Goal: Task Accomplishment & Management: Use online tool/utility

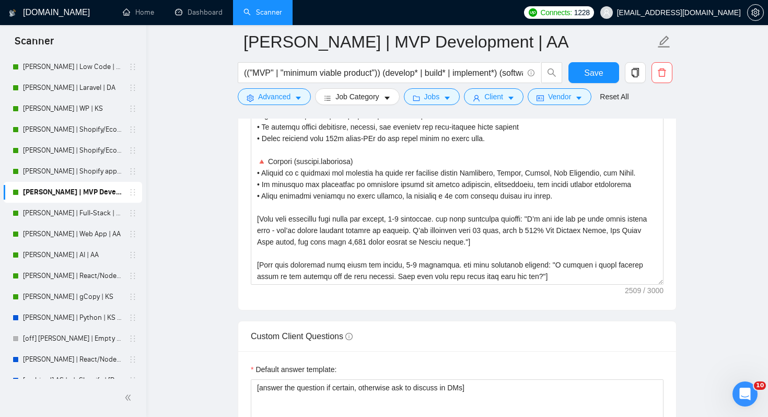
scroll to position [1302, 0]
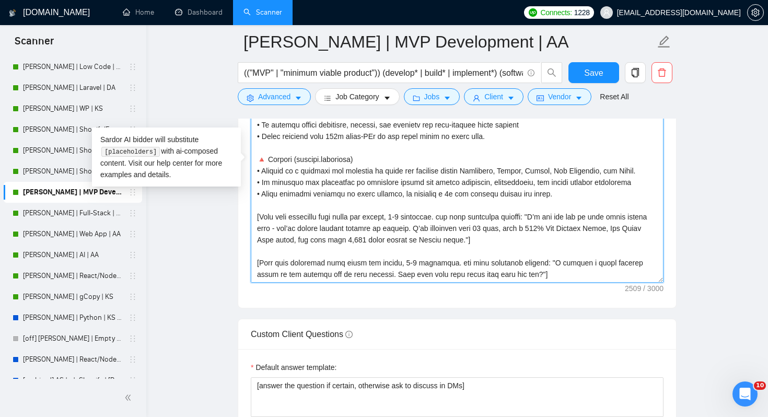
drag, startPoint x: 567, startPoint y: 276, endPoint x: 541, endPoint y: 207, distance: 73.3
click at [541, 207] on textarea "Cover letter template:" at bounding box center [457, 165] width 413 height 235
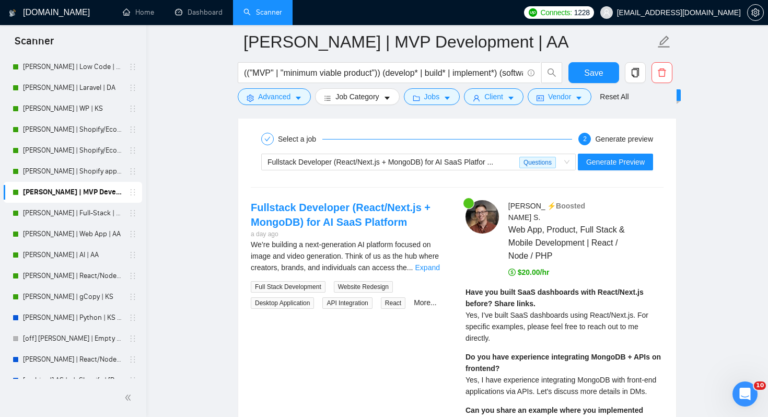
scroll to position [2086, 0]
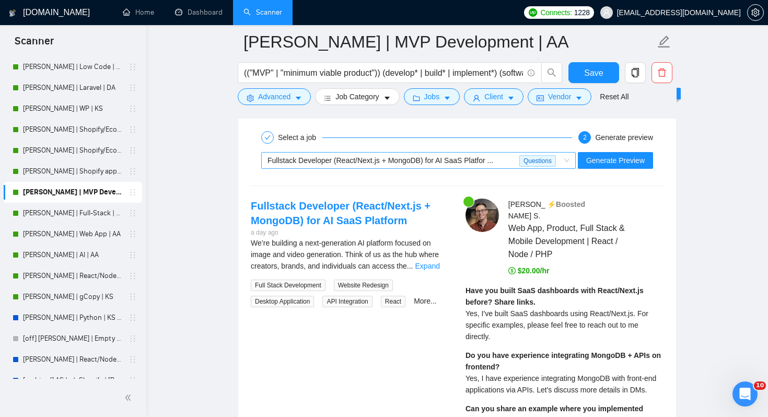
click at [512, 162] on div "Fullstack Developer (React/Next.js + MongoDB) for AI SaaS Platfor ..." at bounding box center [394, 161] width 252 height 16
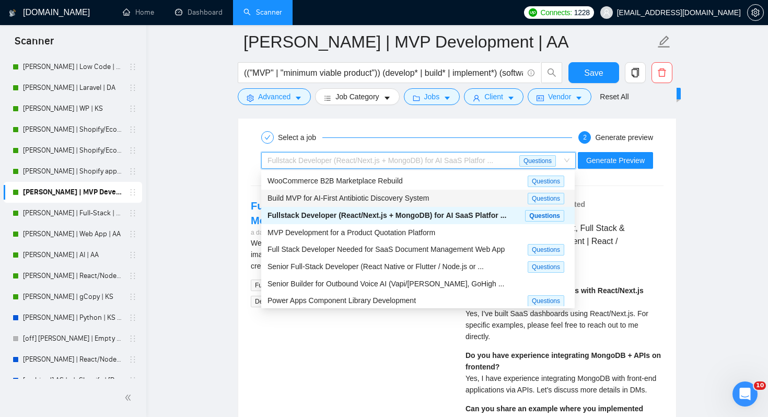
click at [414, 201] on span "Build MVP for AI-First Antibiotic Discovery System" at bounding box center [348, 198] width 161 height 8
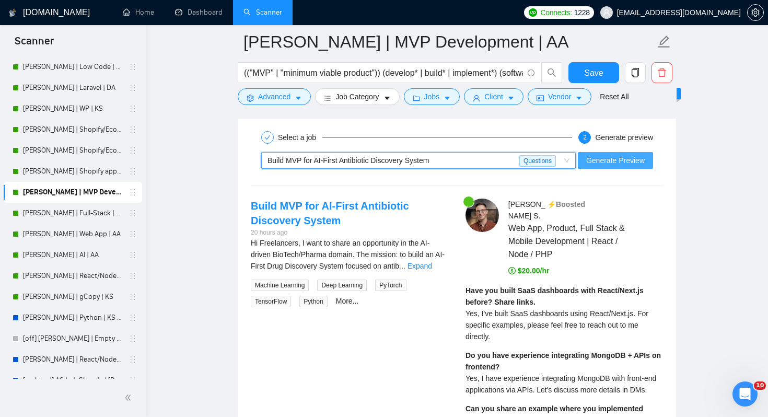
click at [634, 152] on button "Generate Preview" at bounding box center [615, 160] width 75 height 17
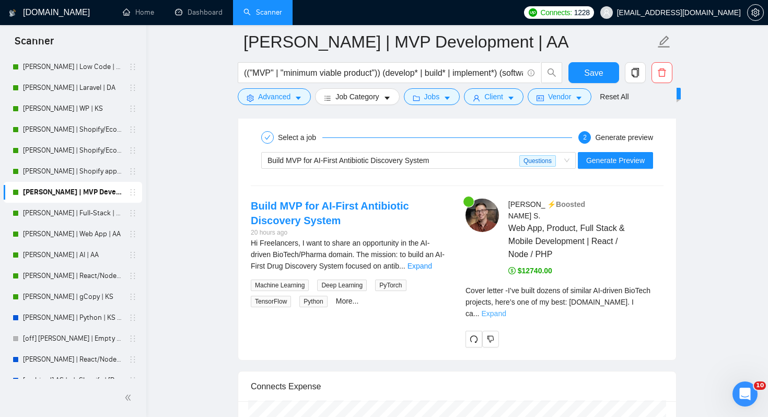
click at [506, 309] on link "Expand" at bounding box center [493, 313] width 25 height 8
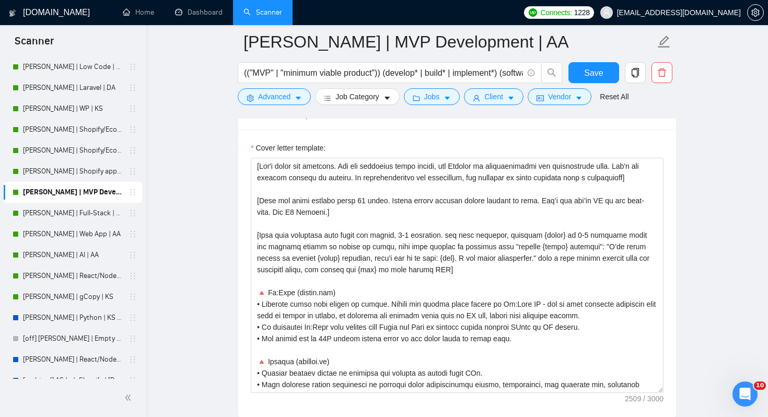
scroll to position [10, 0]
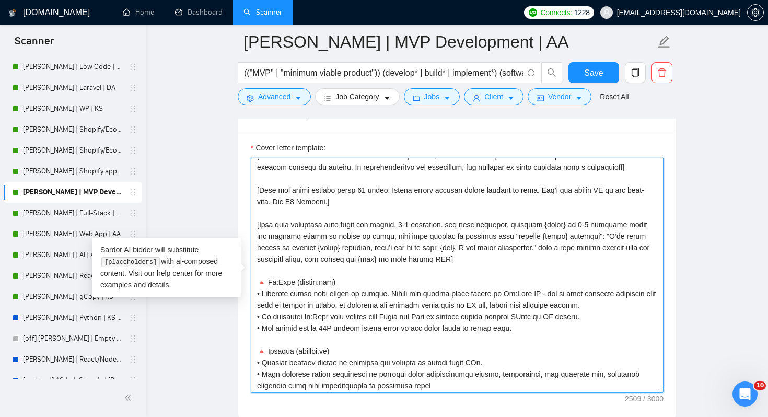
drag, startPoint x: 441, startPoint y: 248, endPoint x: 519, endPoint y: 248, distance: 78.4
click at [519, 248] on textarea "Cover letter template:" at bounding box center [457, 275] width 413 height 235
drag, startPoint x: 525, startPoint y: 248, endPoint x: 570, endPoint y: 248, distance: 44.4
click at [570, 248] on textarea "Cover letter template:" at bounding box center [457, 275] width 413 height 235
type textarea "[Lor'i dolor sit ametcons. Adi eli seddoeius tempo incidi, utl Etdolor ma aliqu…"
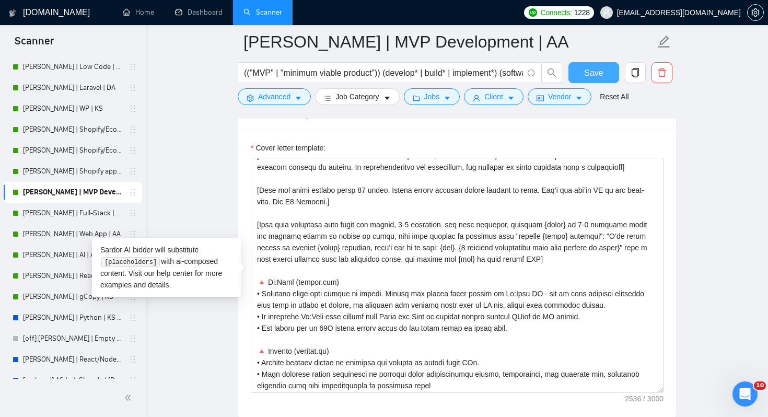
click at [590, 76] on span "Save" at bounding box center [593, 72] width 19 height 13
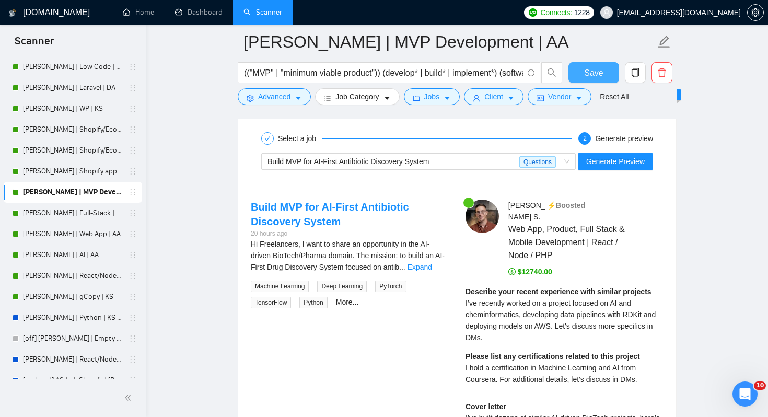
scroll to position [2086, 0]
click at [516, 157] on div "Build MVP for AI-First Antibiotic Discovery System" at bounding box center [394, 161] width 252 height 16
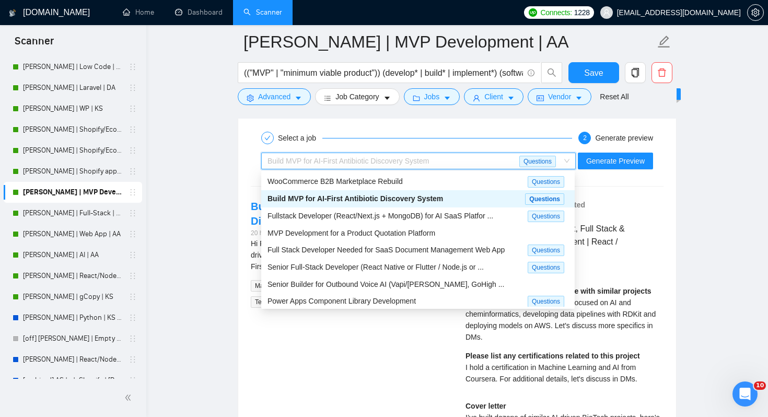
click at [376, 197] on span "Build MVP for AI-First Antibiotic Discovery System" at bounding box center [356, 198] width 176 height 8
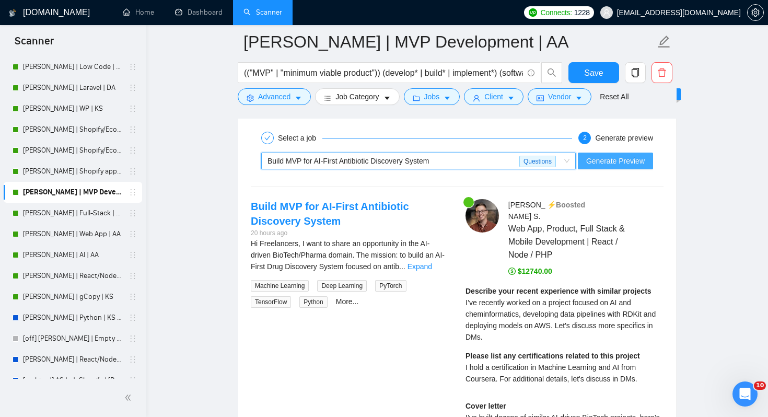
click at [611, 167] on button "Generate Preview" at bounding box center [615, 161] width 75 height 17
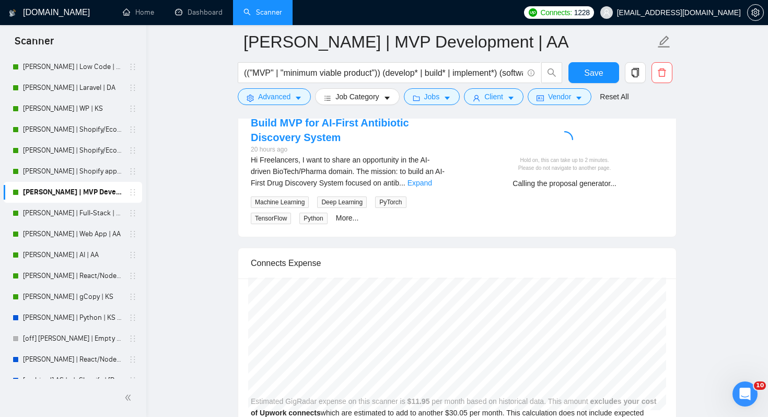
scroll to position [2142, 0]
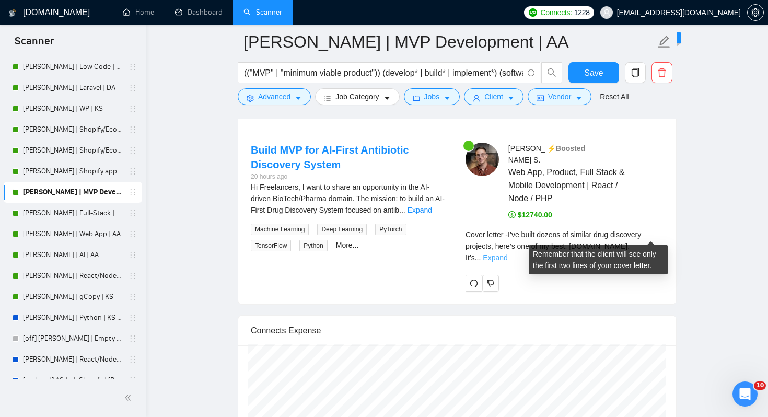
click at [507, 253] on link "Expand" at bounding box center [495, 257] width 25 height 8
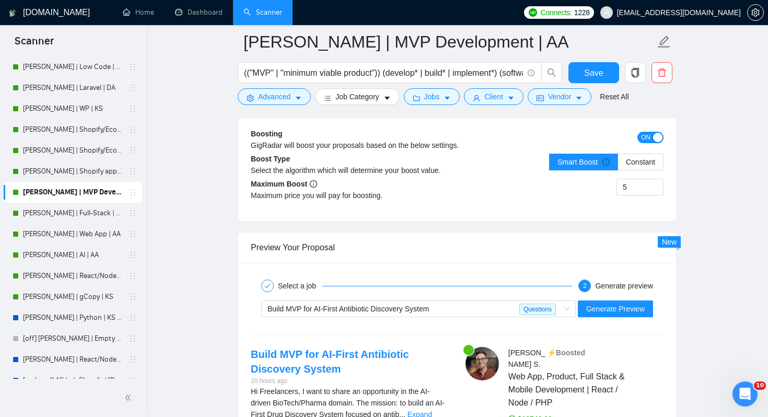
scroll to position [1936, 0]
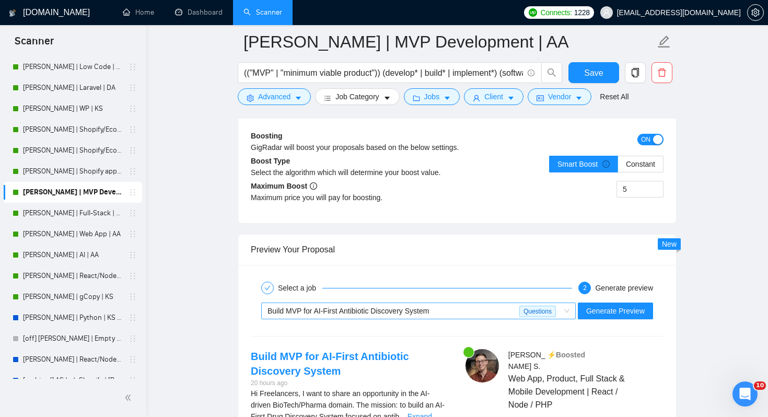
click at [502, 316] on div "Build MVP for AI-First Antibiotic Discovery System" at bounding box center [394, 311] width 252 height 16
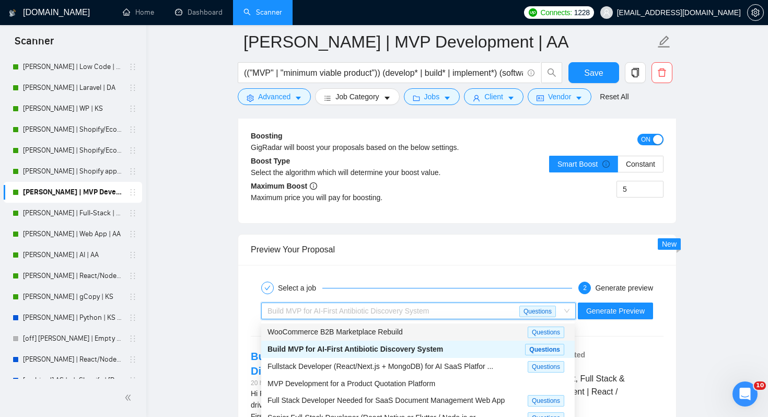
scroll to position [22, 0]
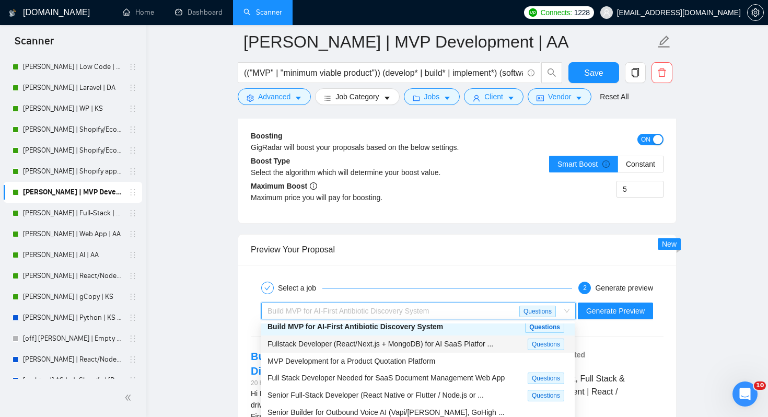
click at [377, 344] on span "Fullstack Developer (React/Next.js + MongoDB) for AI SaaS Platfor ..." at bounding box center [381, 344] width 226 height 8
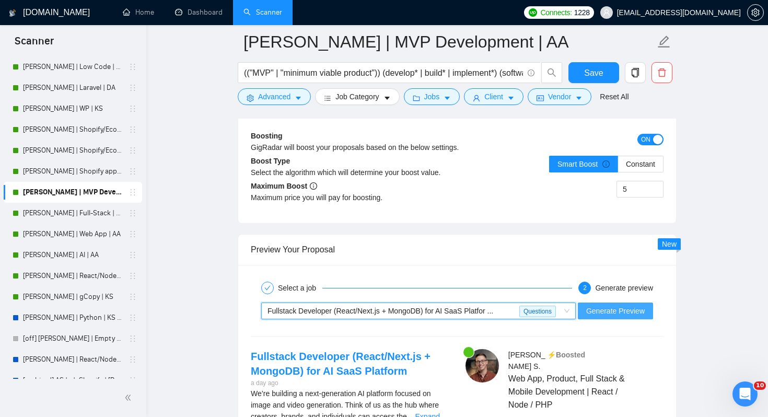
click at [593, 310] on span "Generate Preview" at bounding box center [615, 310] width 59 height 11
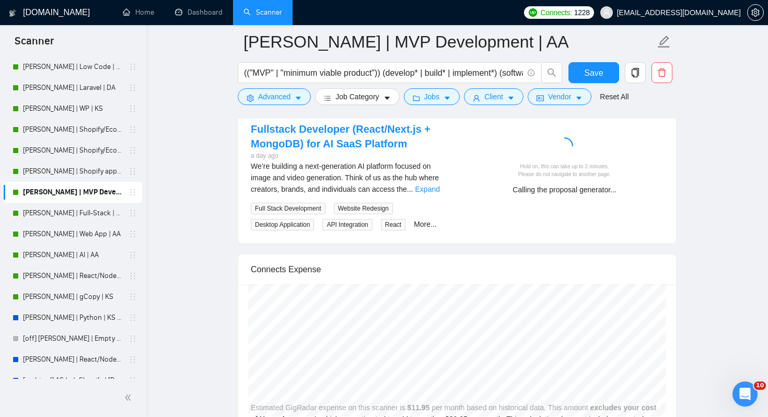
scroll to position [2181, 0]
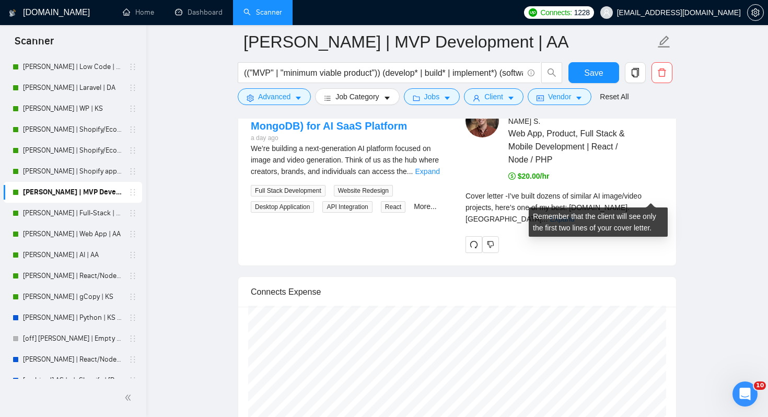
click at [548, 215] on span "..." at bounding box center [545, 219] width 6 height 8
click at [574, 215] on link "Expand" at bounding box center [562, 219] width 25 height 8
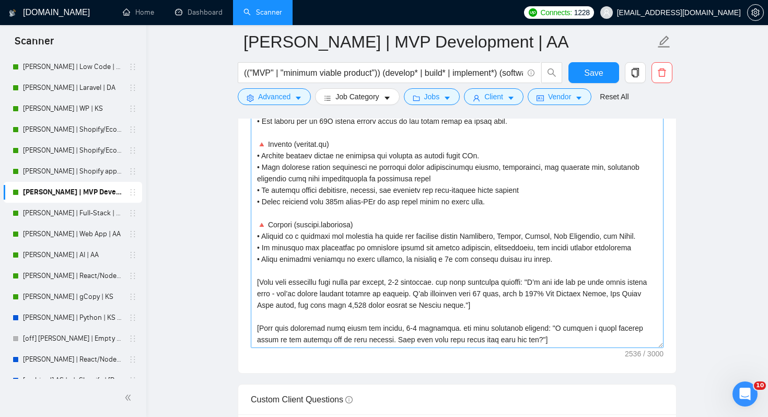
scroll to position [1250, 0]
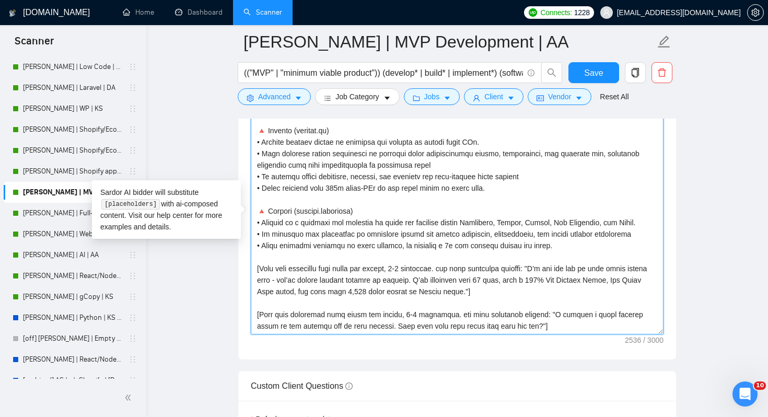
drag, startPoint x: 566, startPoint y: 323, endPoint x: 257, endPoint y: 269, distance: 314.1
click at [257, 269] on textarea "Cover letter template:" at bounding box center [457, 216] width 413 height 235
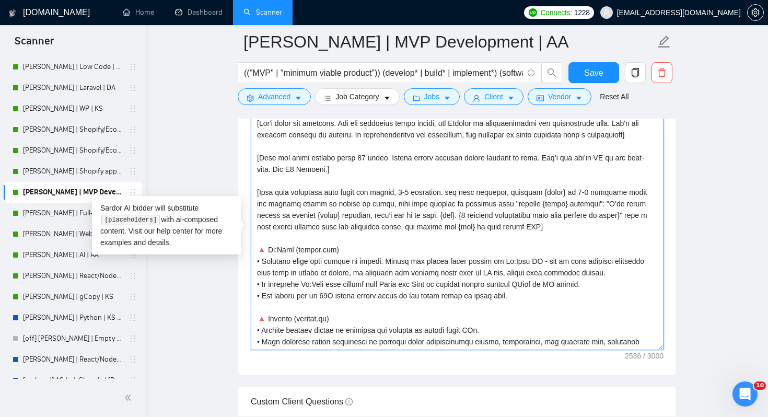
scroll to position [1229, 0]
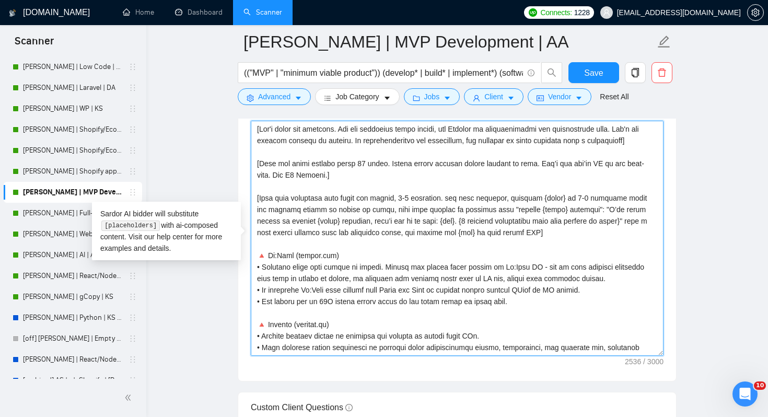
drag, startPoint x: 529, startPoint y: 234, endPoint x: 247, endPoint y: 194, distance: 284.9
click at [247, 194] on div "Cover letter template:" at bounding box center [457, 236] width 438 height 288
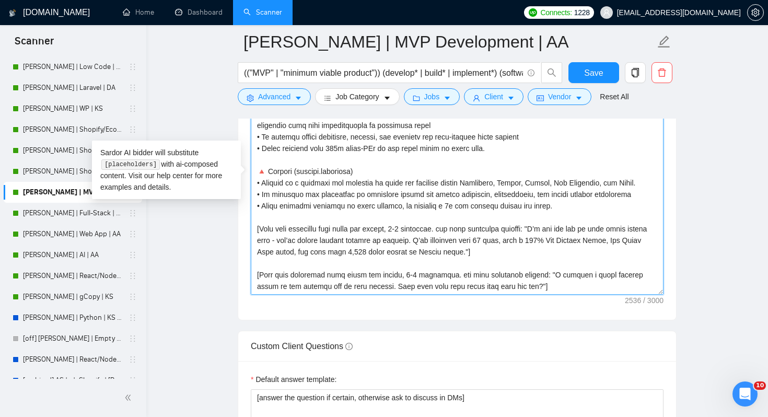
scroll to position [1328, 0]
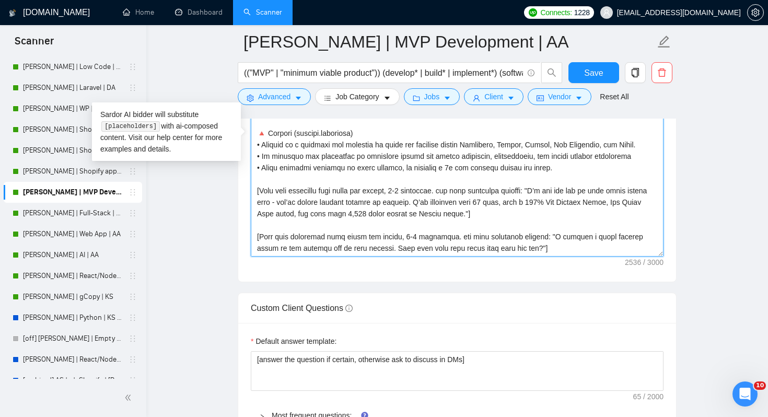
drag, startPoint x: 566, startPoint y: 246, endPoint x: 255, endPoint y: 185, distance: 316.7
click at [255, 185] on textarea "Cover letter template:" at bounding box center [457, 138] width 413 height 235
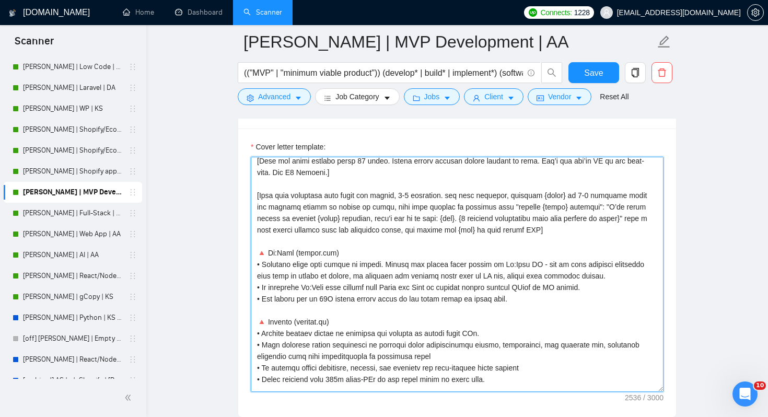
scroll to position [0, 0]
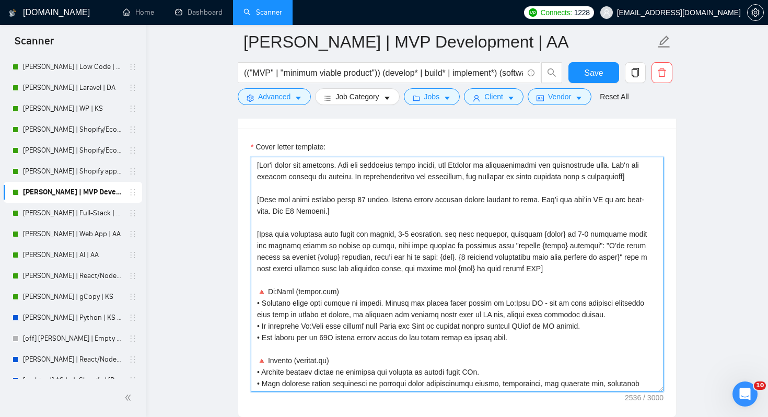
drag, startPoint x: 530, startPoint y: 267, endPoint x: 249, endPoint y: 232, distance: 283.3
click at [249, 232] on div "Cover letter template:" at bounding box center [457, 273] width 438 height 288
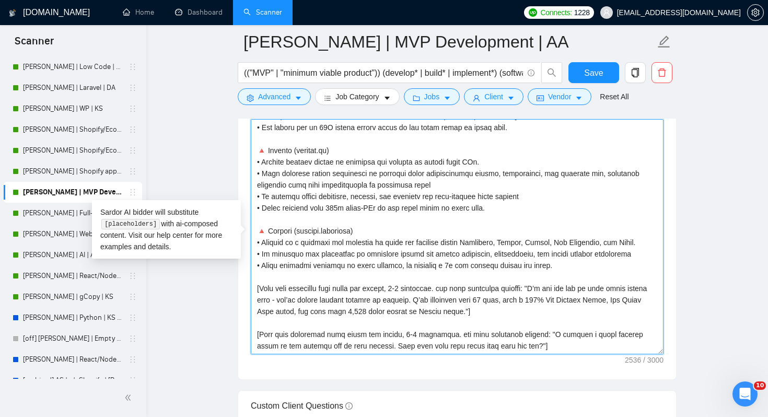
scroll to position [1239, 0]
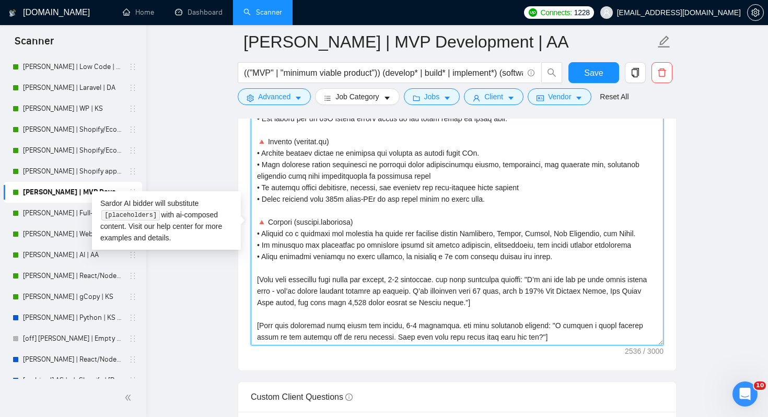
drag, startPoint x: 567, startPoint y: 336, endPoint x: 252, endPoint y: 282, distance: 319.3
click at [252, 282] on textarea "Cover letter template:" at bounding box center [457, 227] width 413 height 235
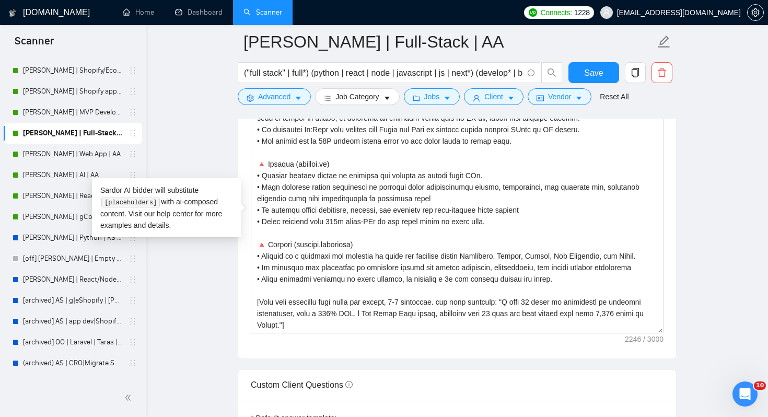
scroll to position [261, 0]
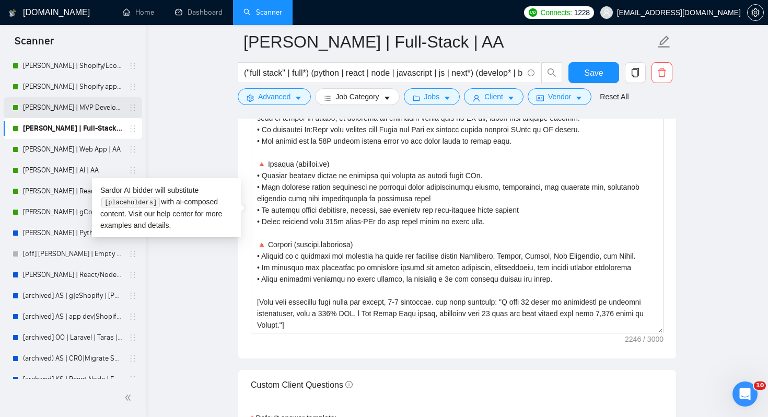
click at [70, 108] on link "[PERSON_NAME] | MVP Development | AA" at bounding box center [72, 107] width 99 height 21
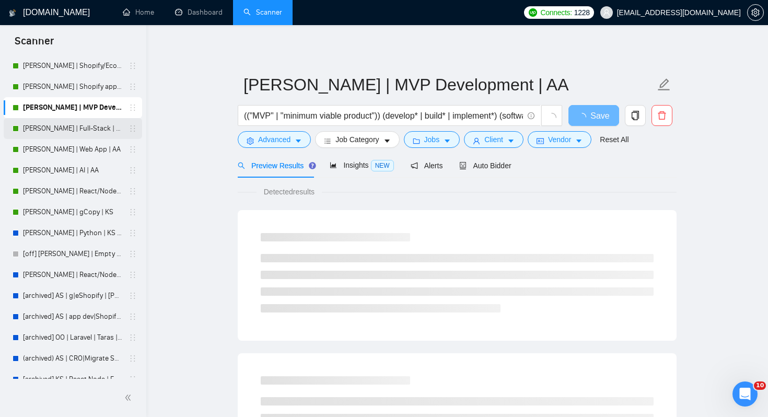
click at [71, 123] on link "[PERSON_NAME] | Full-Stack | AA" at bounding box center [72, 128] width 99 height 21
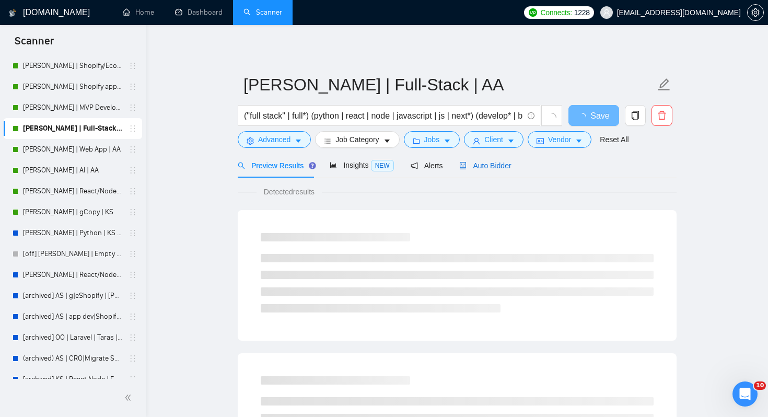
click at [479, 167] on span "Auto Bidder" at bounding box center [485, 165] width 52 height 8
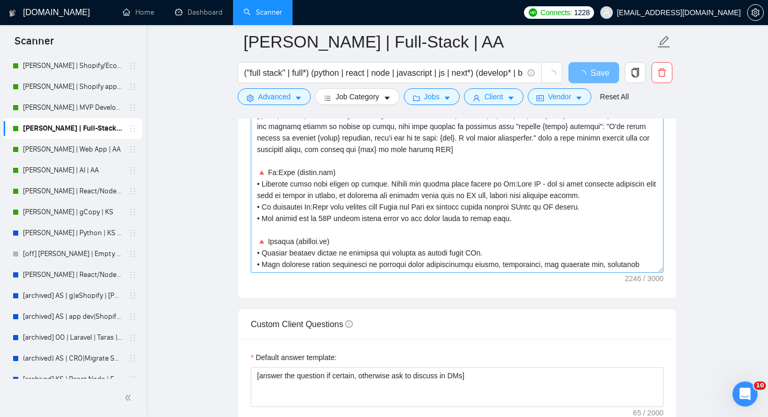
scroll to position [149, 0]
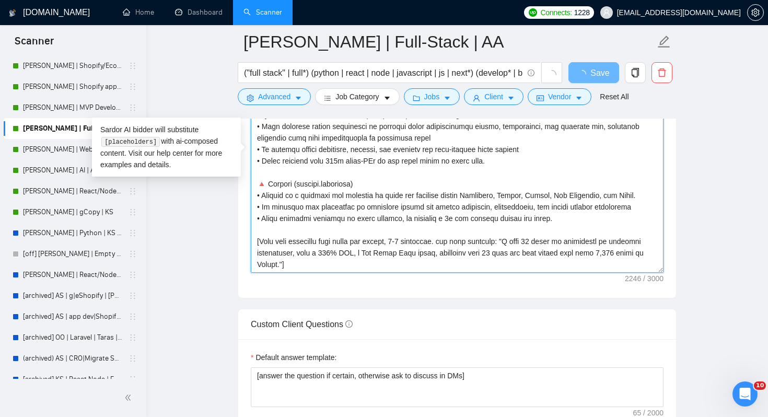
drag, startPoint x: 356, startPoint y: 262, endPoint x: 252, endPoint y: 243, distance: 105.1
click at [252, 243] on textarea "Cover letter template:" at bounding box center [457, 155] width 413 height 235
paste textarea "paragraph exactly: "I’m not the one to talk about myself much - you’ve likely a…"
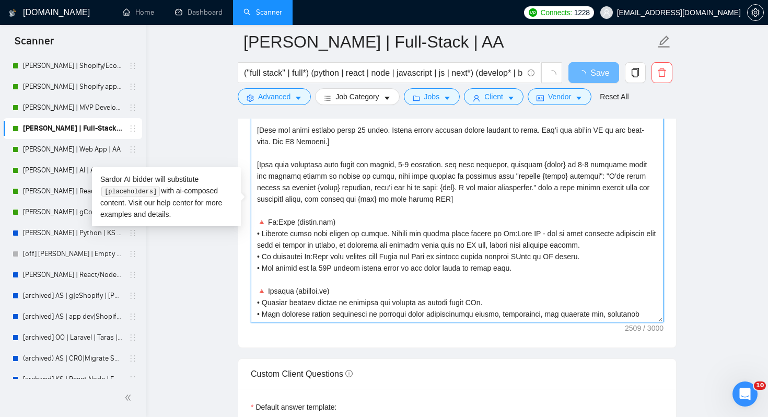
scroll to position [1177, 0]
type textarea "[Lor'i dolor sit ametcons. Adi eli seddoeius tempo incidi, utl Etdolor ma aliqu…"
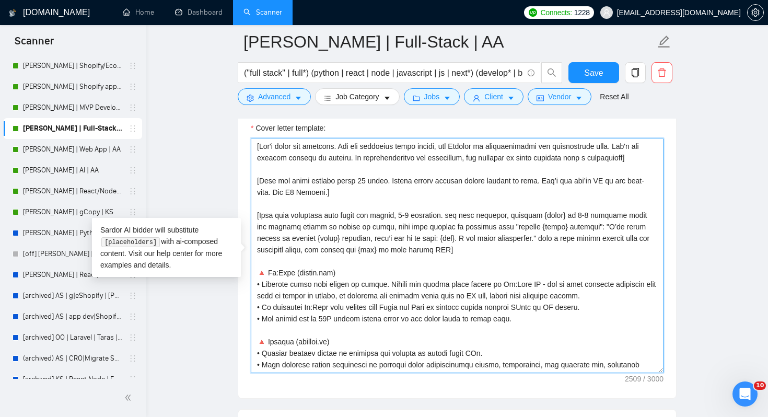
drag, startPoint x: 457, startPoint y: 249, endPoint x: 211, endPoint y: 215, distance: 248.4
click at [211, 215] on main "Michael | Full-Stack | AA ("full stack" | full*) (python | react | node | javas…" at bounding box center [457, 371] width 588 height 3013
paste textarea "{1 sentence description what this project is about}"
type textarea "[Lor'i dolor sit ametcons. Adi eli seddoeius tempo incidi, utl Etdolor ma aliqu…"
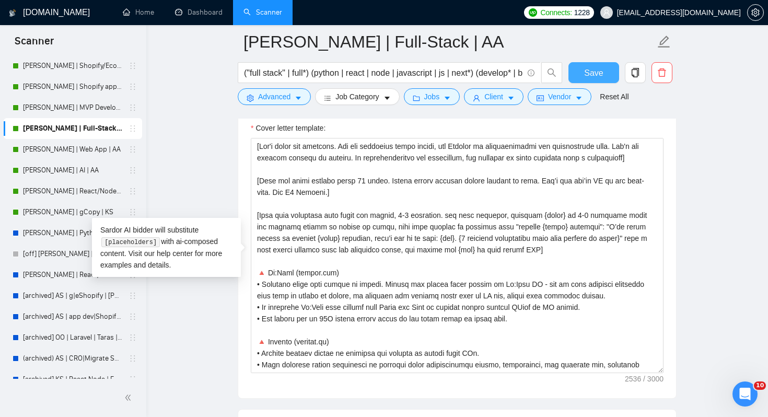
click at [600, 73] on span "Save" at bounding box center [593, 72] width 19 height 13
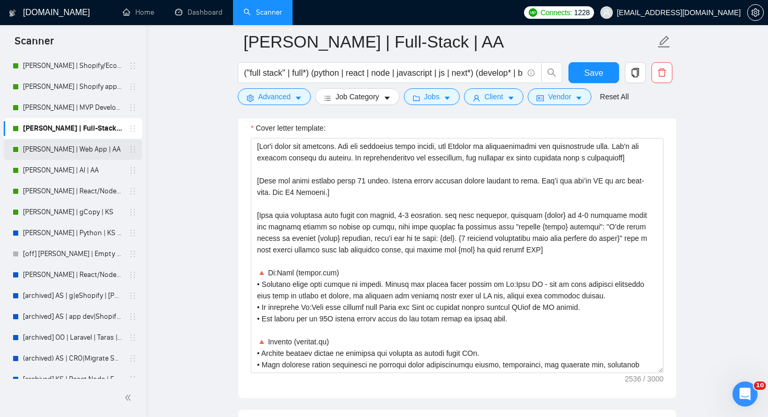
click at [75, 150] on link "[PERSON_NAME] | Web App | AA" at bounding box center [72, 149] width 99 height 21
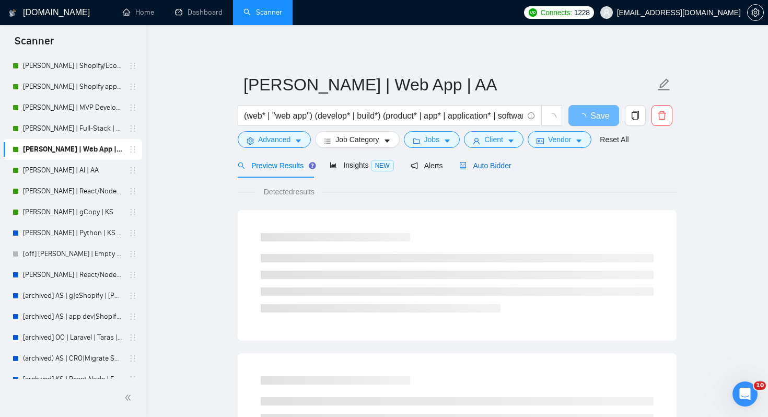
click at [505, 166] on span "Auto Bidder" at bounding box center [485, 165] width 52 height 8
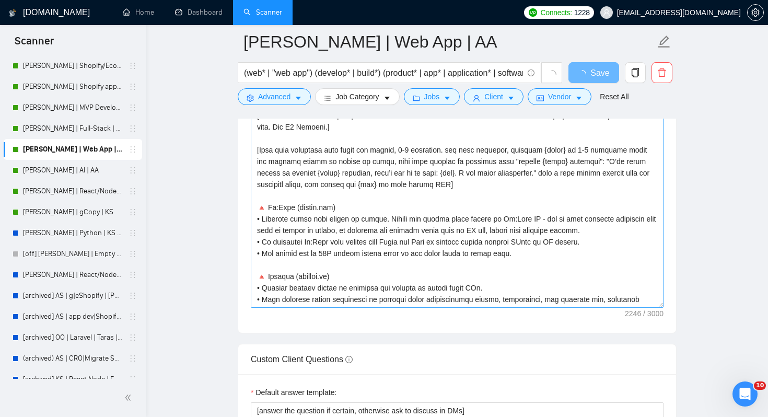
scroll to position [1260, 0]
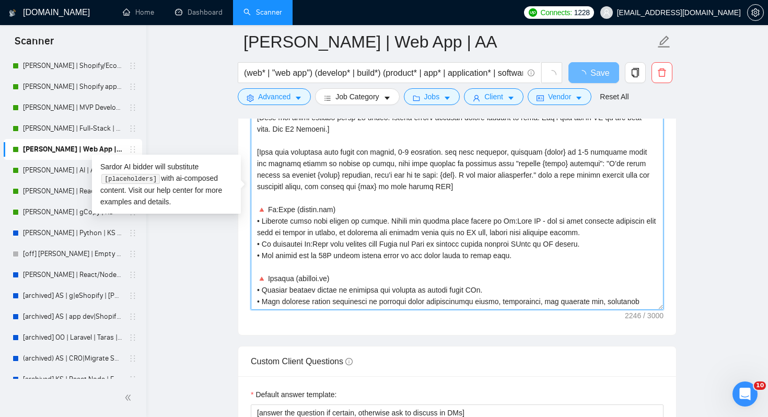
drag, startPoint x: 447, startPoint y: 185, endPoint x: 254, endPoint y: 155, distance: 195.2
click at [254, 155] on textarea "Cover letter template:" at bounding box center [457, 192] width 413 height 235
paste textarea "{1 sentence description what this project is about}"
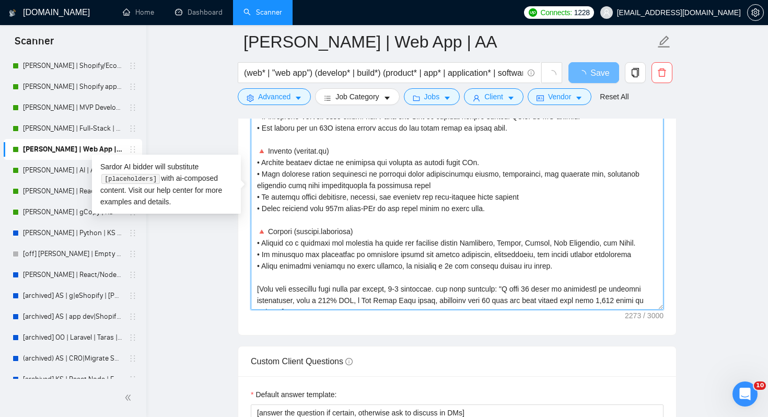
scroll to position [149, 0]
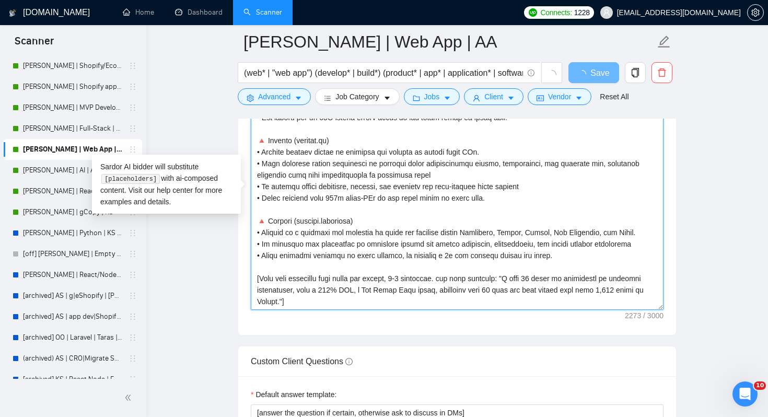
drag, startPoint x: 359, startPoint y: 305, endPoint x: 253, endPoint y: 279, distance: 109.1
click at [253, 279] on textarea "Cover letter template:" at bounding box center [457, 192] width 413 height 235
paste textarea "paragraph exactly: "I’m not the one to talk about myself much - you’ve likely a…"
type textarea "[Lor'i dolor sit ametcons. Adi eli seddoeius tempo incidi, utl Etdolor ma aliqu…"
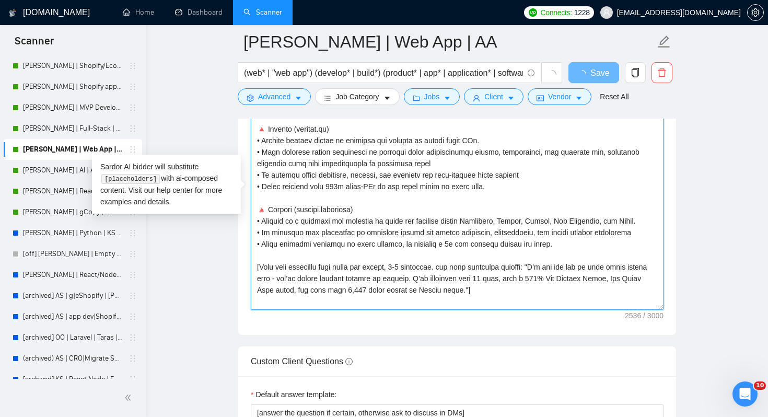
scroll to position [180, 0]
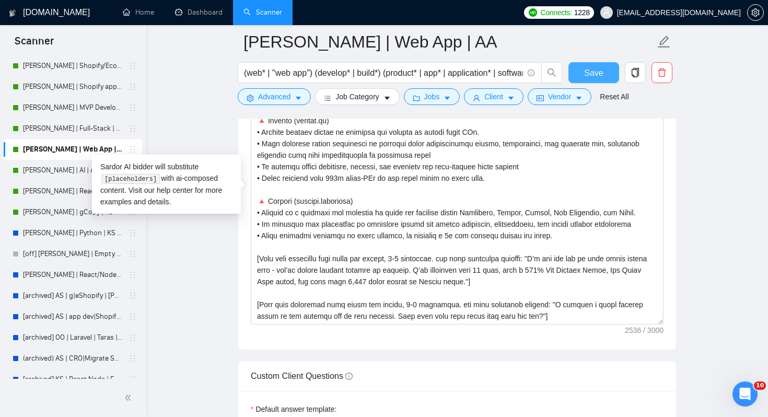
click at [594, 75] on span "Save" at bounding box center [593, 72] width 19 height 13
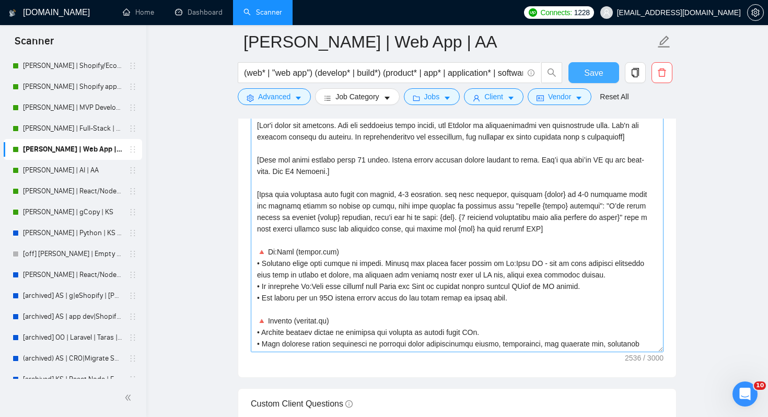
scroll to position [1217, 0]
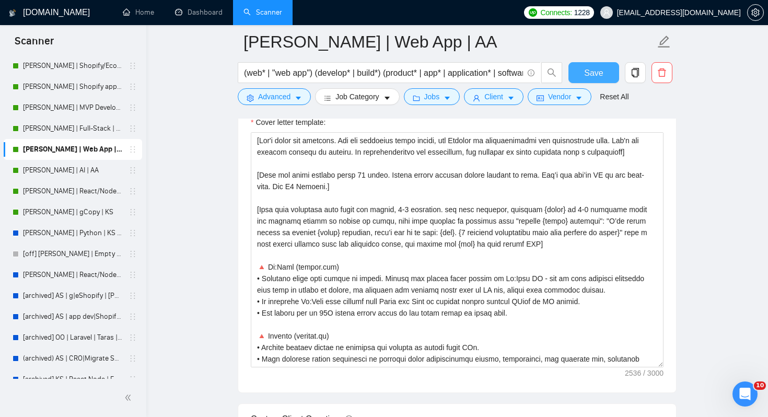
click at [590, 72] on span "Save" at bounding box center [593, 72] width 19 height 13
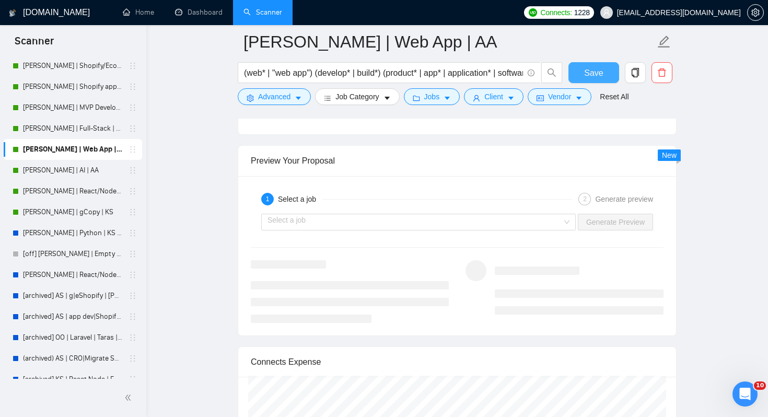
scroll to position [2037, 0]
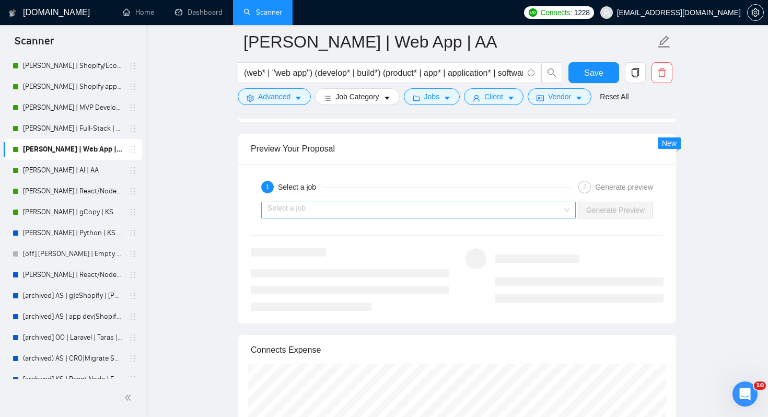
click at [403, 214] on input "search" at bounding box center [415, 210] width 295 height 16
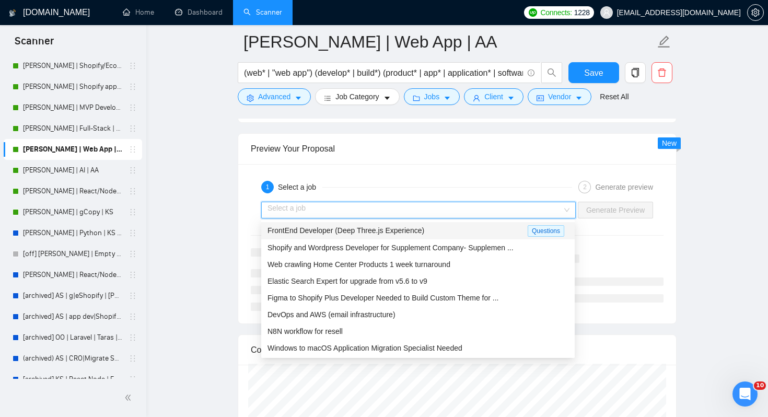
click at [381, 233] on span "FrontEnd Developer (Deep Three.js Experience)" at bounding box center [346, 230] width 157 height 8
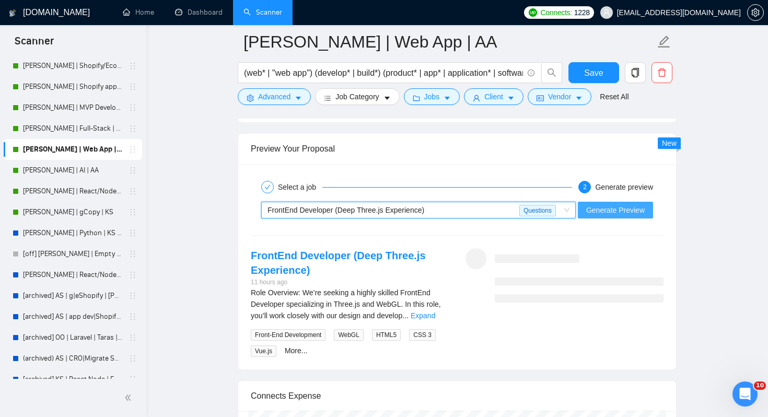
click at [632, 210] on span "Generate Preview" at bounding box center [615, 209] width 59 height 11
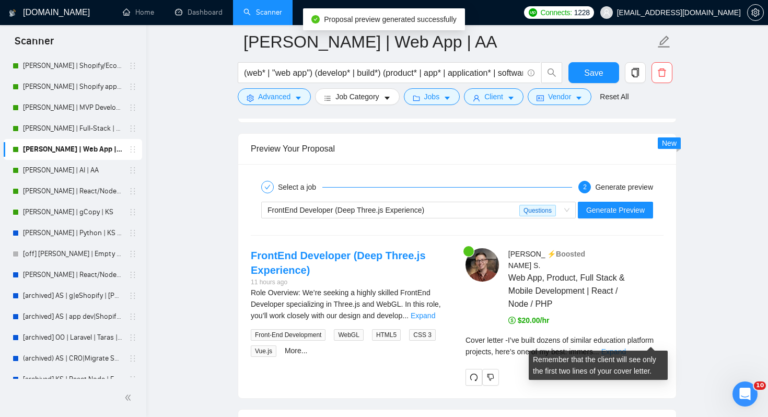
click at [626, 347] on link "Expand" at bounding box center [613, 351] width 25 height 8
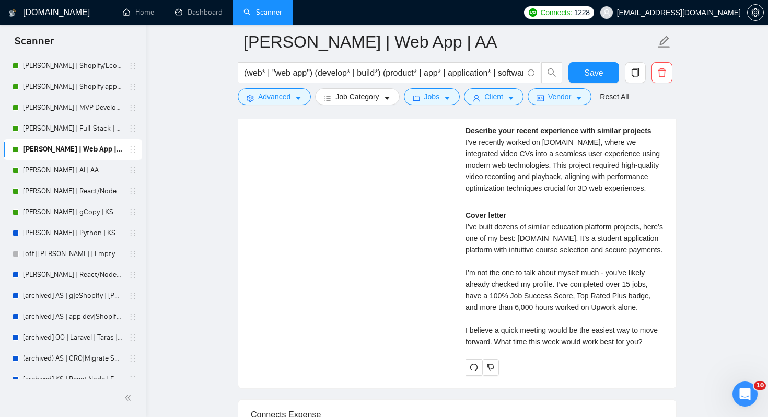
scroll to position [2400, 0]
click at [83, 177] on link "[PERSON_NAME] | AI | AA" at bounding box center [72, 170] width 99 height 21
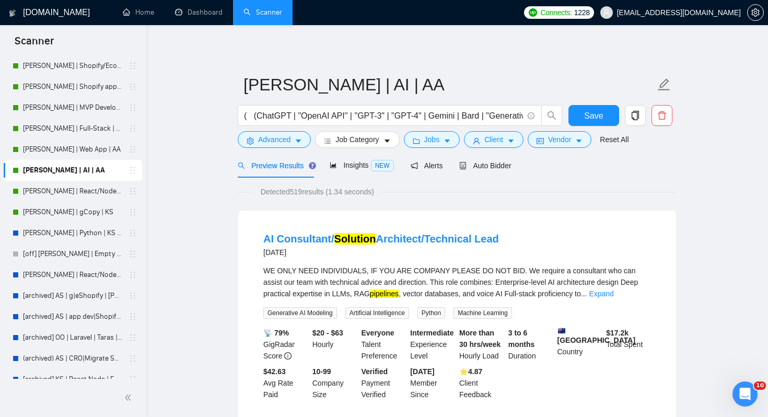
scroll to position [13, 0]
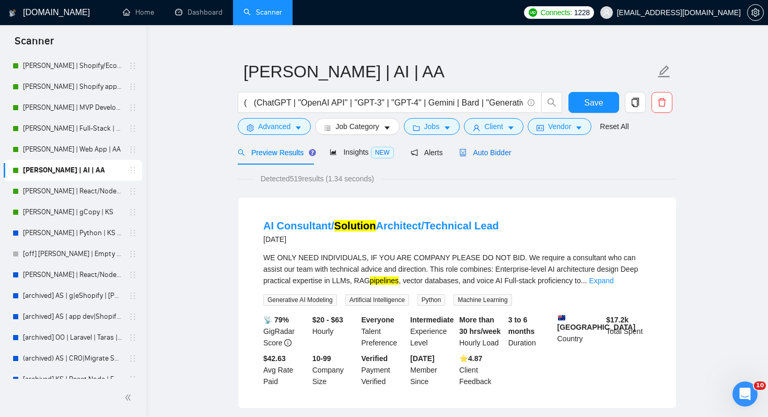
click at [511, 150] on span "Auto Bidder" at bounding box center [485, 152] width 52 height 8
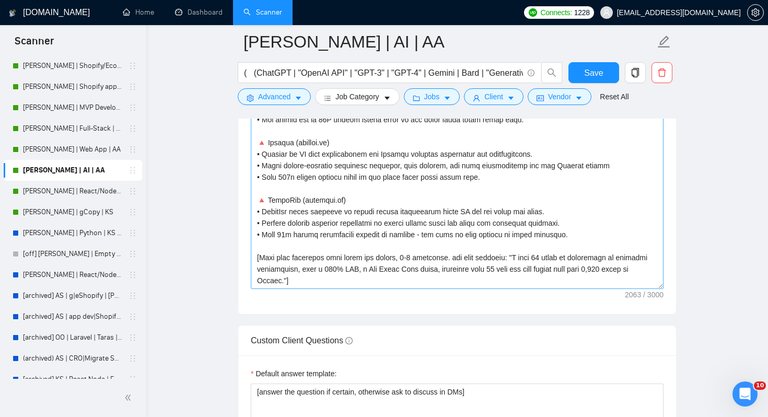
scroll to position [1312, 0]
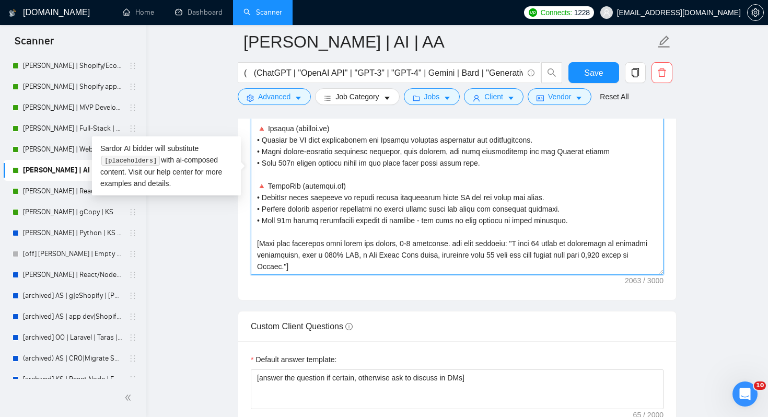
drag, startPoint x: 350, startPoint y: 282, endPoint x: 250, endPoint y: 262, distance: 101.8
click at [250, 262] on div "Cover letter template:" at bounding box center [457, 155] width 438 height 288
paste textarea "paragraph exactly: "I’m not the one to talk about myself much - you’ve likely a…"
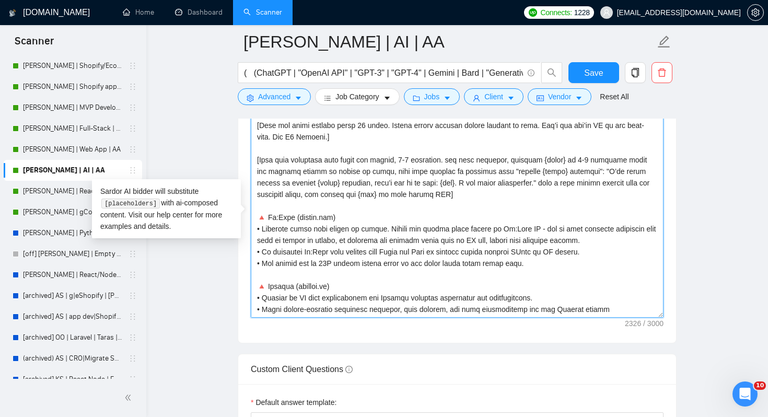
scroll to position [1232, 0]
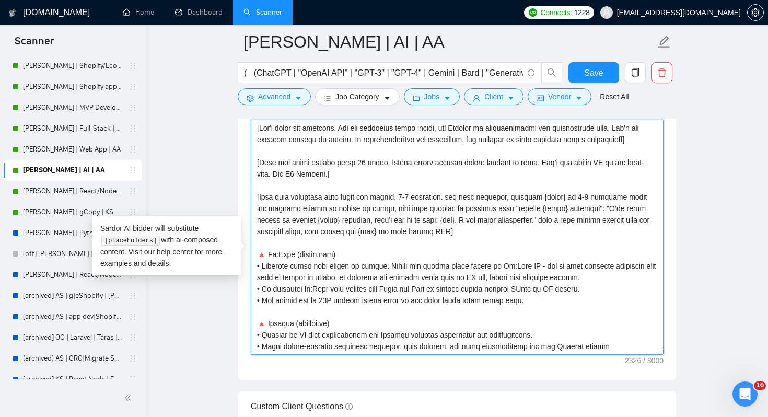
drag, startPoint x: 453, startPoint y: 252, endPoint x: 255, endPoint y: 215, distance: 201.0
click at [255, 215] on textarea "Cover letter template:" at bounding box center [457, 237] width 413 height 235
paste textarea "{1 sentence description what this project is about}"
type textarea "[Lor'i dolor sit ametcons. Adi eli seddoeius tempo incidi, utl Etdolor ma aliqu…"
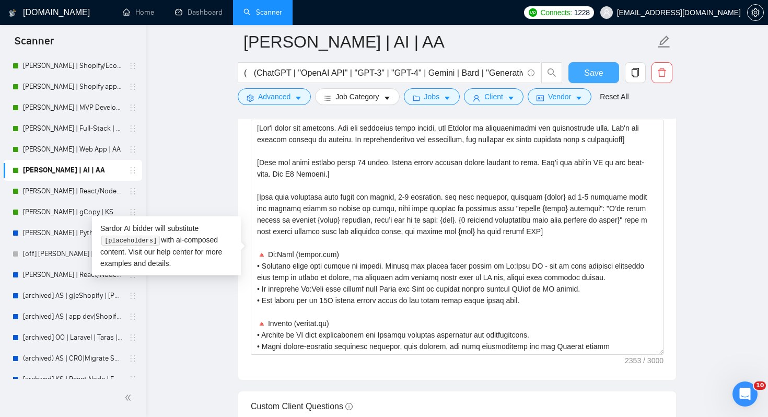
click at [580, 77] on button "Save" at bounding box center [593, 72] width 51 height 21
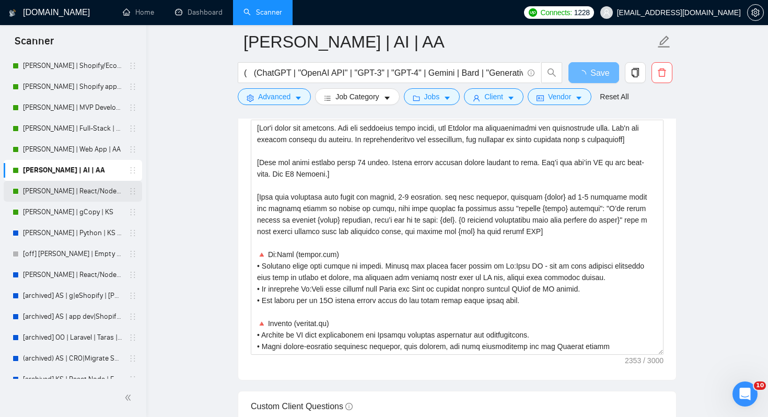
click at [86, 191] on link "[PERSON_NAME] | React/Node | AA" at bounding box center [72, 191] width 99 height 21
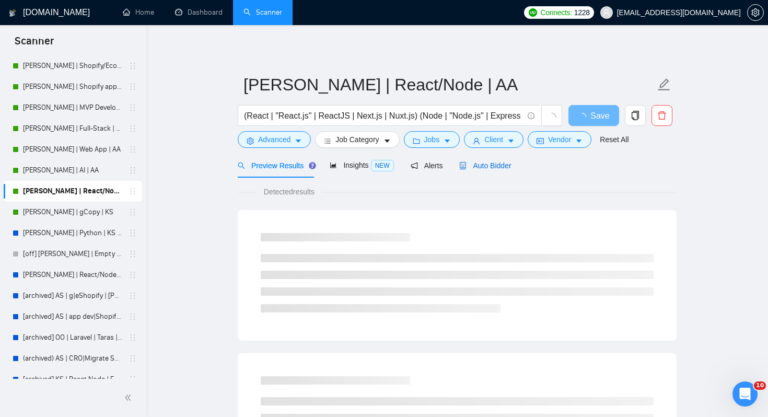
click at [491, 170] on div "Auto Bidder" at bounding box center [485, 165] width 52 height 11
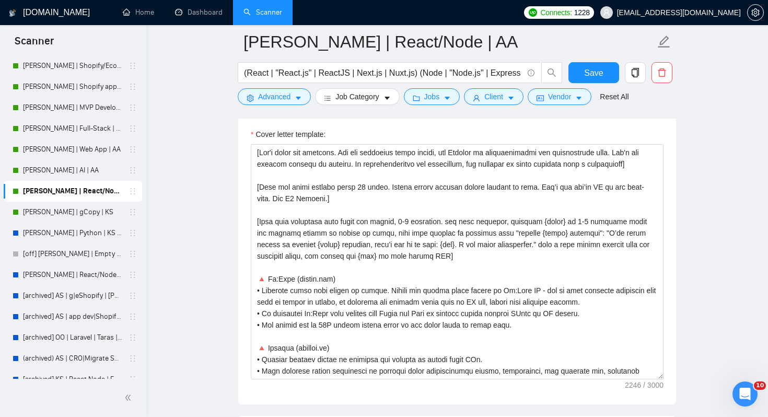
scroll to position [1168, 0]
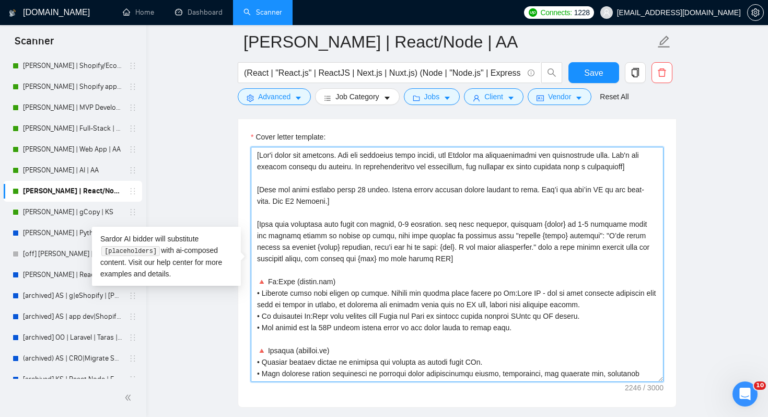
drag, startPoint x: 452, startPoint y: 256, endPoint x: 255, endPoint y: 223, distance: 199.8
click at [255, 223] on textarea "Cover letter template:" at bounding box center [457, 264] width 413 height 235
paste textarea "{1 sentence description what this project is about}"
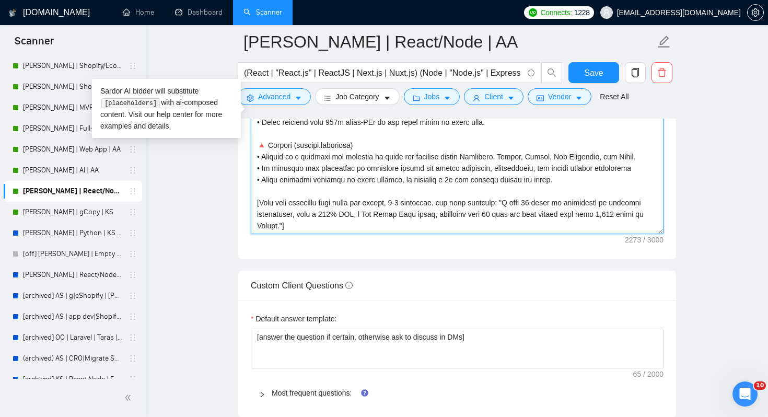
scroll to position [1330, 0]
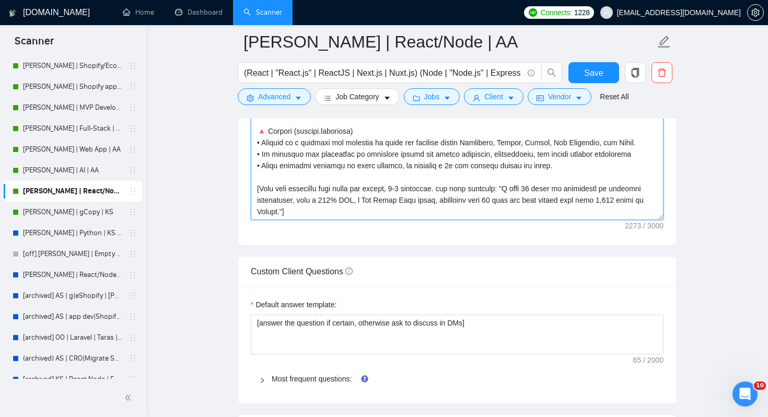
drag, startPoint x: 353, startPoint y: 208, endPoint x: 249, endPoint y: 193, distance: 105.7
click at [249, 193] on div "Cover letter template:" at bounding box center [457, 101] width 438 height 288
paste textarea "paragraph exactly: "I’m not the one to talk about myself much - you’ve likely a…"
type textarea "[Lor'i dolor sit ametcons. Adi eli seddoeius tempo incidi, utl Etdolor ma aliqu…"
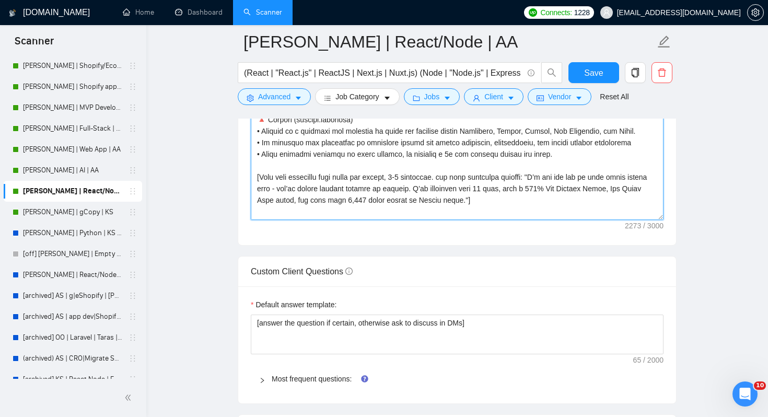
scroll to position [180, 0]
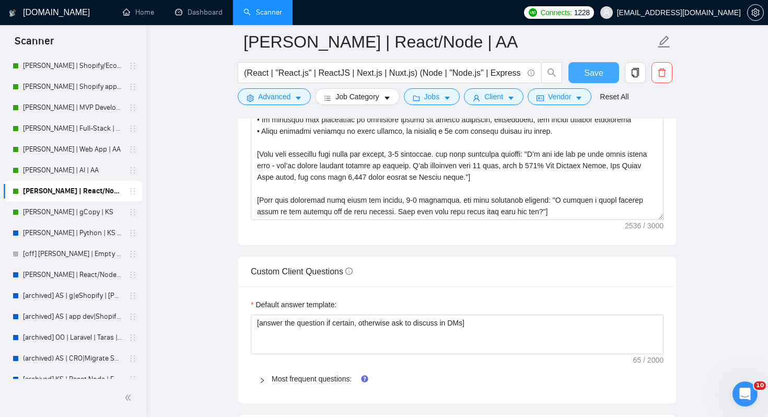
click at [589, 78] on span "Save" at bounding box center [593, 72] width 19 height 13
